Goal: Check status: Check status

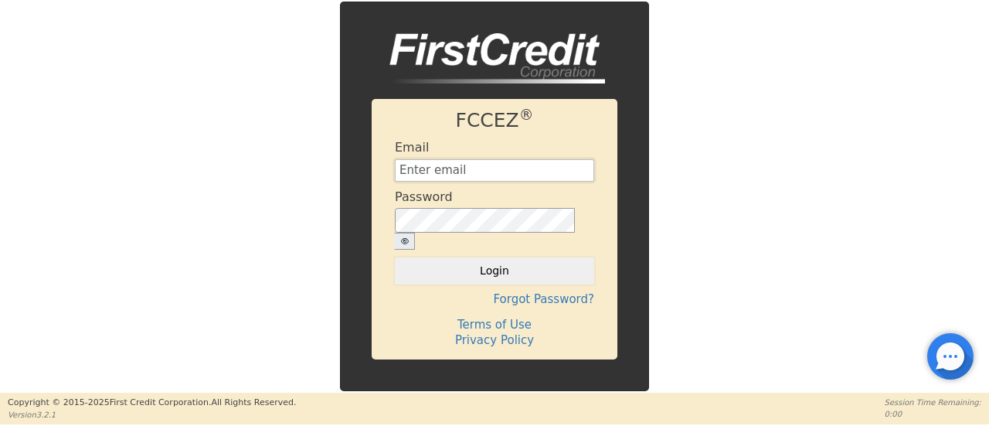
type input "[EMAIL_ADDRESS][DOMAIN_NAME]"
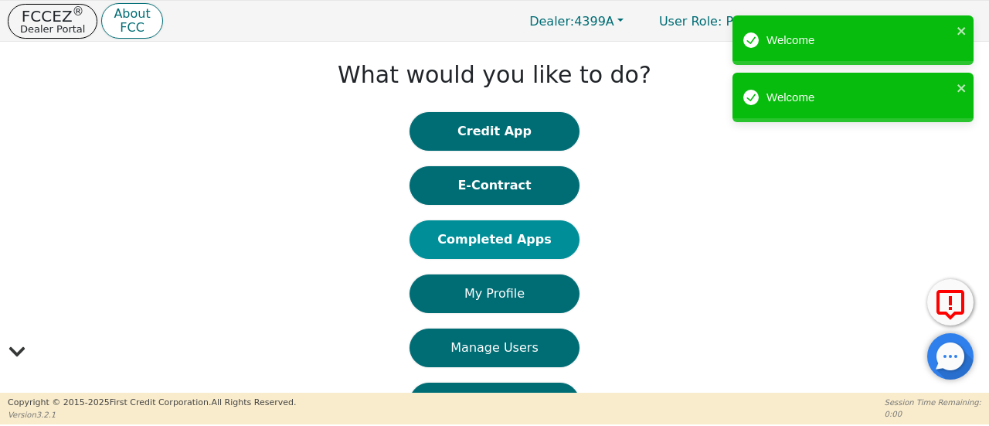
click at [489, 238] on button "Completed Apps" at bounding box center [494, 239] width 170 height 39
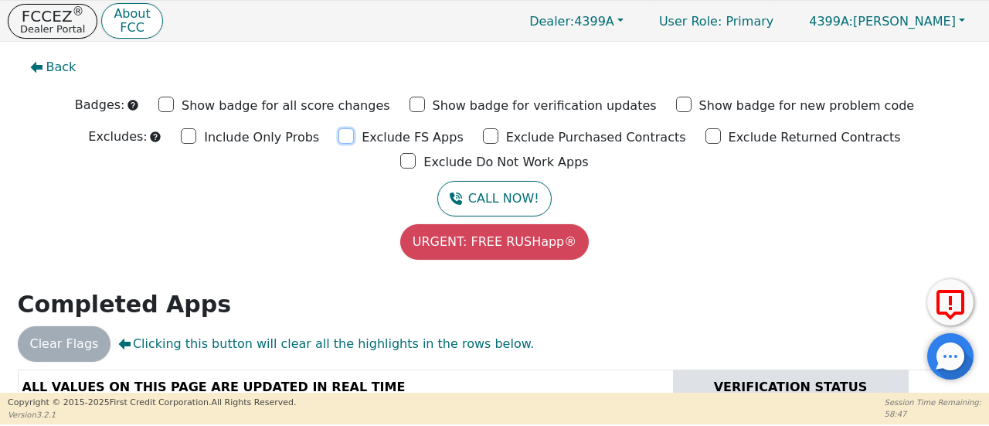
drag, startPoint x: 264, startPoint y: 136, endPoint x: 287, endPoint y: 134, distance: 23.2
click at [338, 136] on input "Exclude FS Apps" at bounding box center [345, 135] width 15 height 15
checkbox input "true"
click at [483, 135] on input "Exclude Purchased Contracts" at bounding box center [490, 135] width 15 height 15
checkbox input "true"
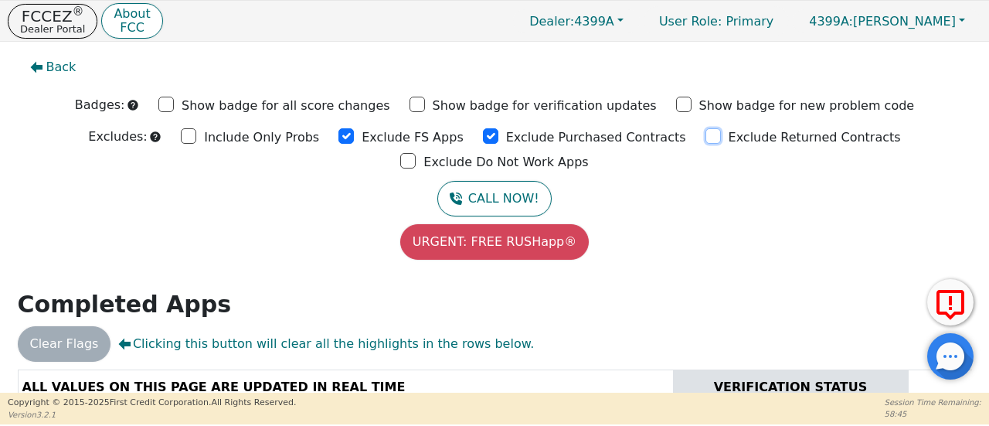
drag, startPoint x: 598, startPoint y: 138, endPoint x: 647, endPoint y: 141, distance: 49.6
click at [705, 138] on input "Exclude Returned Contracts" at bounding box center [712, 135] width 15 height 15
checkbox input "true"
click at [416, 153] on input "Exclude Do Not Work Apps" at bounding box center [407, 160] width 15 height 15
checkbox input "true"
